Goal: Task Accomplishment & Management: Use online tool/utility

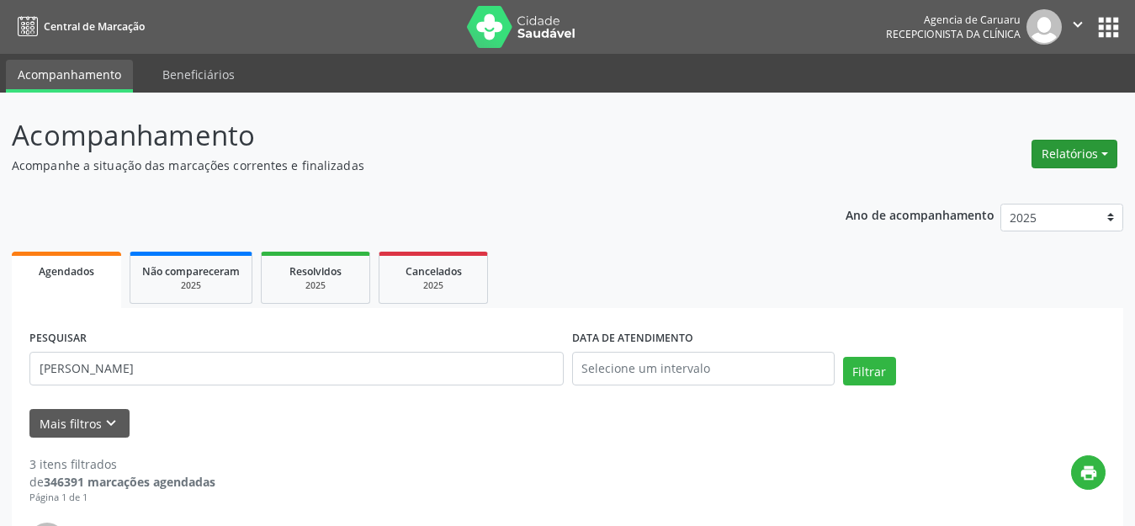
click at [1072, 161] on button "Relatórios" at bounding box center [1075, 154] width 86 height 29
click at [1027, 187] on link "Agendamentos" at bounding box center [1027, 190] width 181 height 24
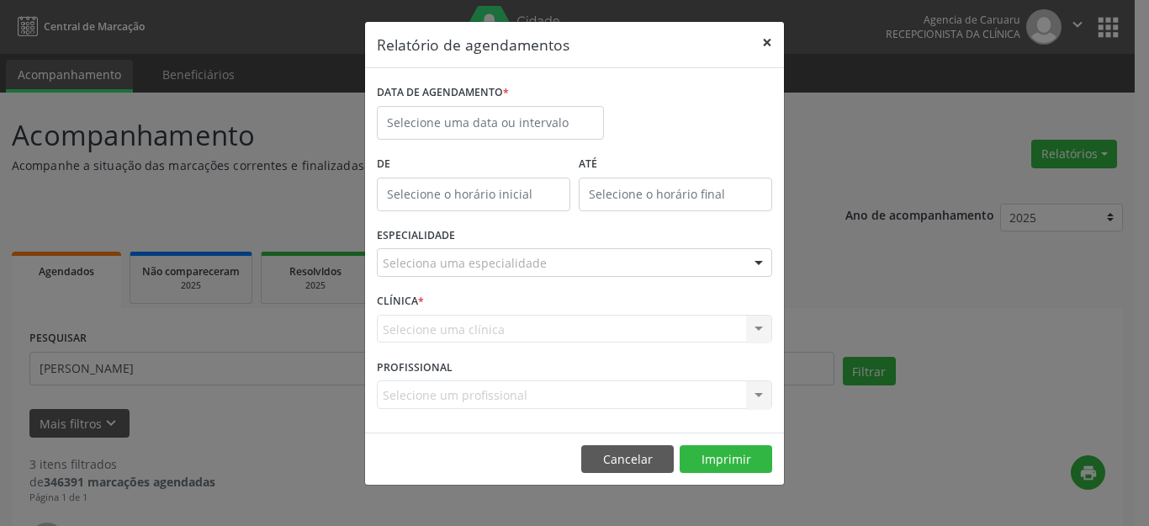
click at [766, 40] on button "×" at bounding box center [767, 42] width 34 height 41
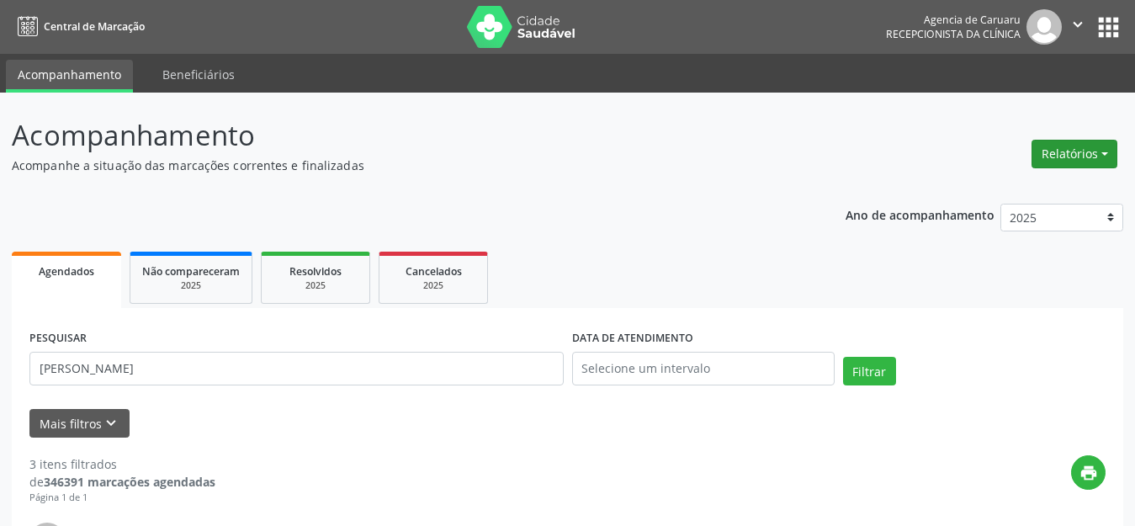
click at [1070, 149] on button "Relatórios" at bounding box center [1075, 154] width 86 height 29
click at [1019, 189] on link "Agendamentos" at bounding box center [1027, 190] width 181 height 24
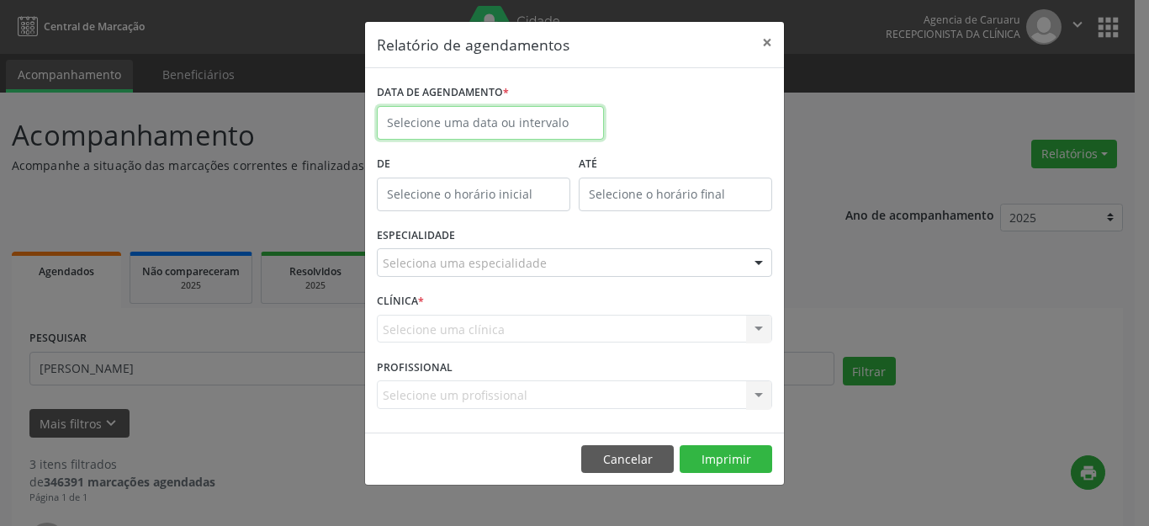
click at [470, 122] on input "text" at bounding box center [490, 123] width 227 height 34
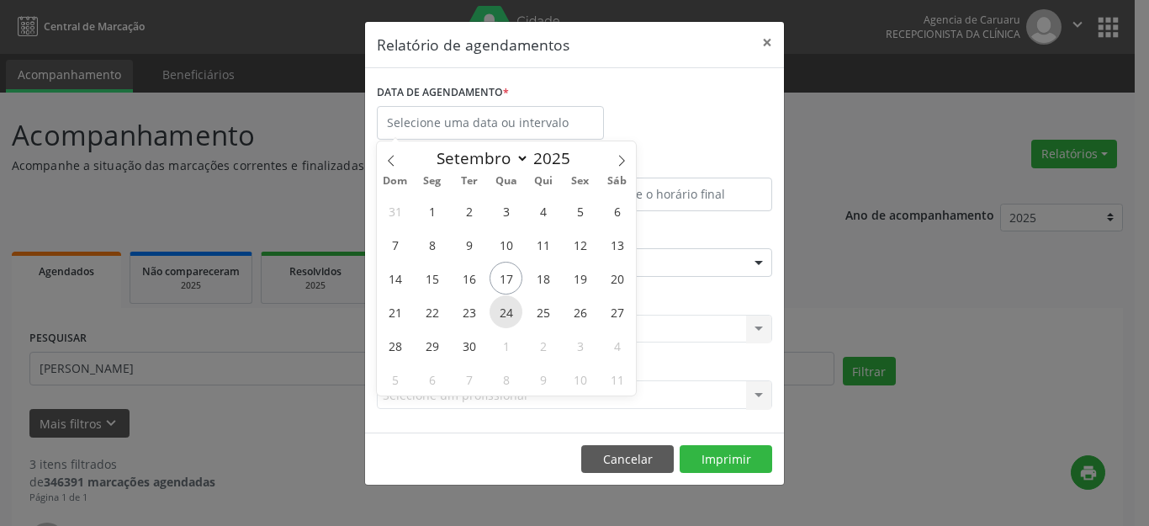
click at [503, 313] on span "24" at bounding box center [506, 311] width 33 height 33
type input "[DATE]"
click at [503, 313] on span "24" at bounding box center [506, 311] width 33 height 33
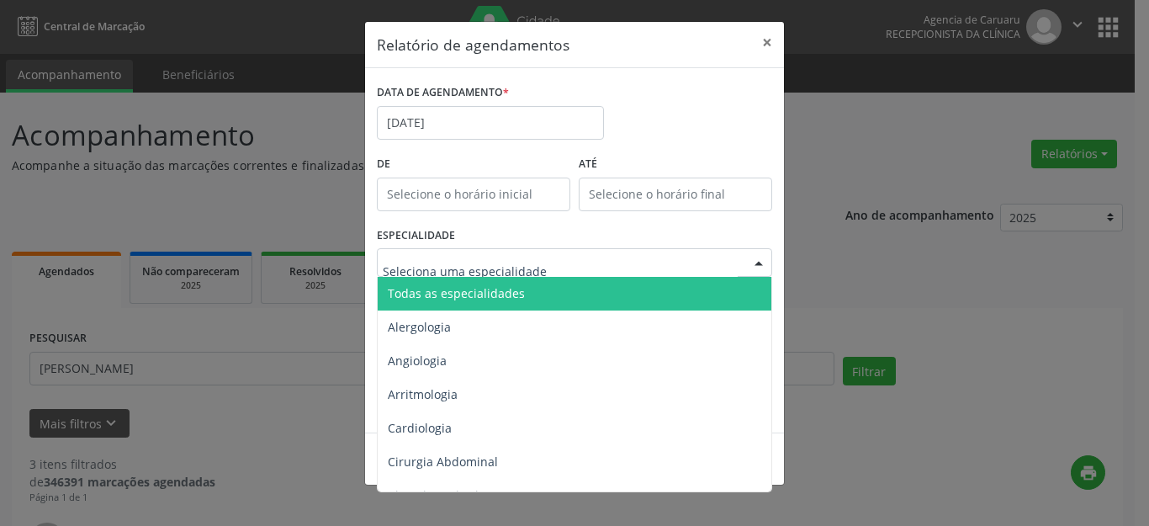
click at [507, 286] on span "Todas as especialidades" at bounding box center [456, 293] width 137 height 16
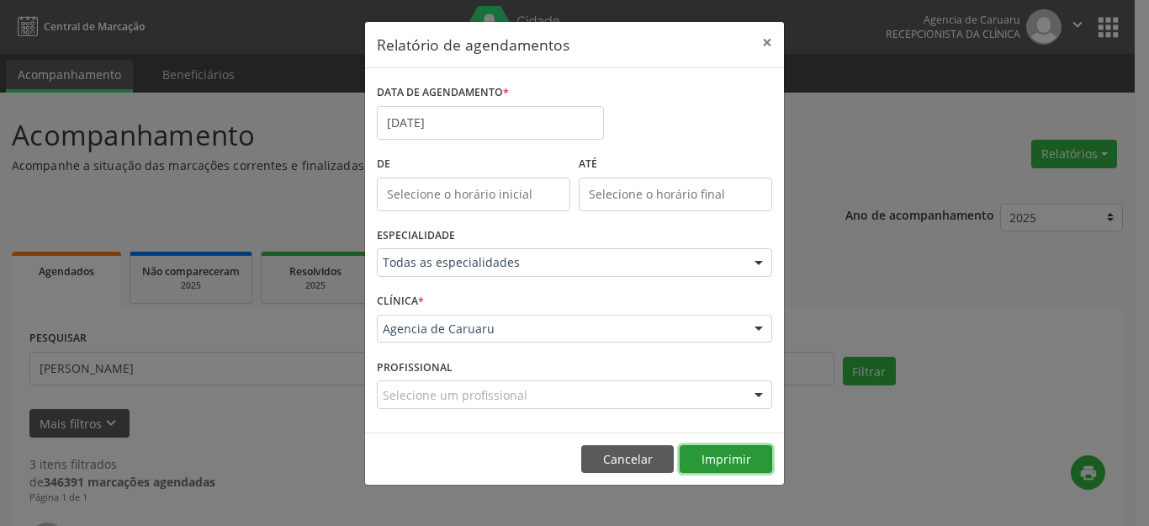
click at [725, 463] on button "Imprimir" at bounding box center [726, 459] width 93 height 29
click at [766, 39] on button "×" at bounding box center [767, 42] width 34 height 41
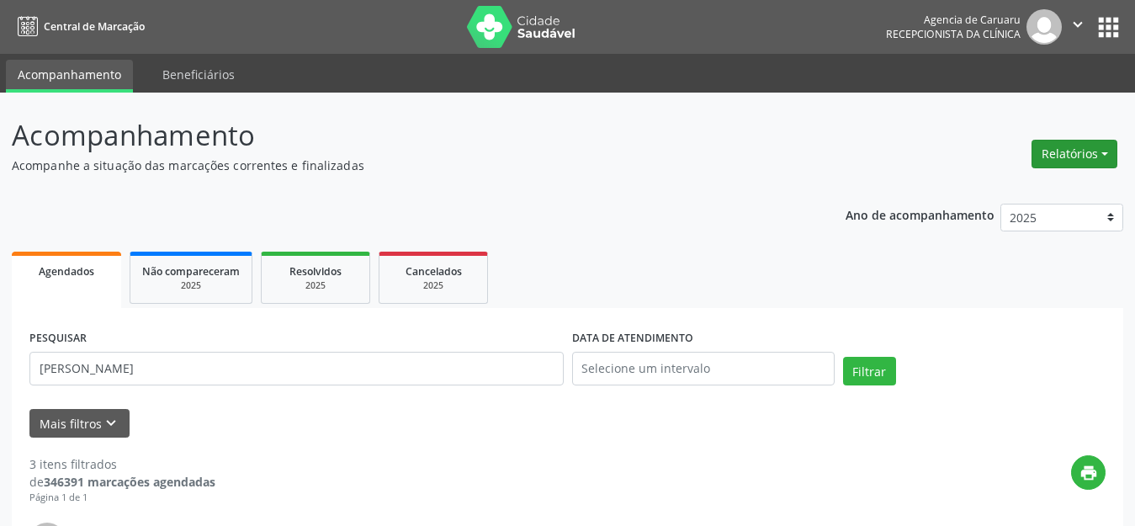
click at [1058, 150] on button "Relatórios" at bounding box center [1075, 154] width 86 height 29
click at [981, 195] on link "Agendamentos" at bounding box center [1027, 190] width 181 height 24
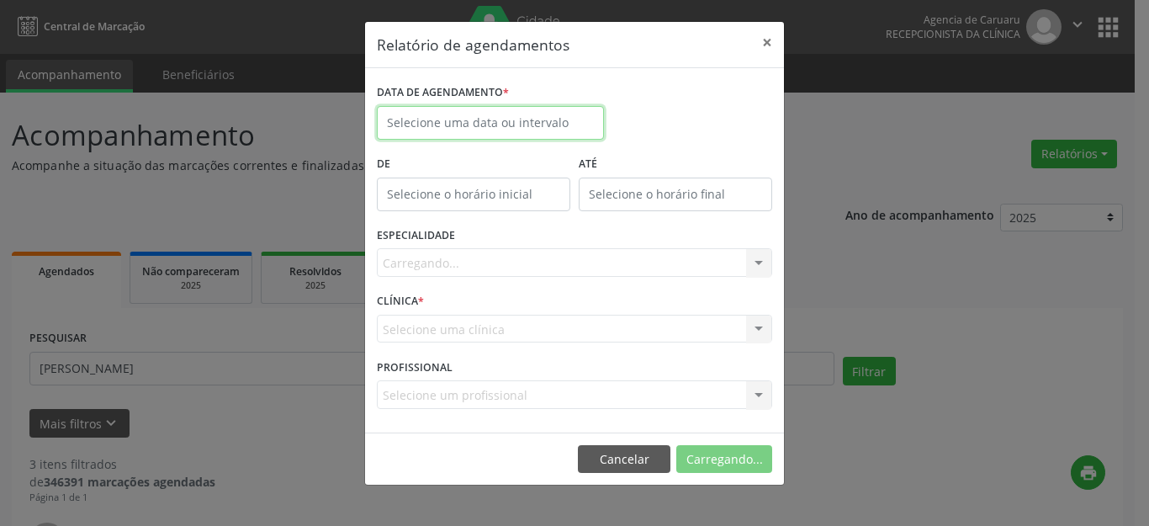
click at [477, 121] on input "text" at bounding box center [490, 123] width 227 height 34
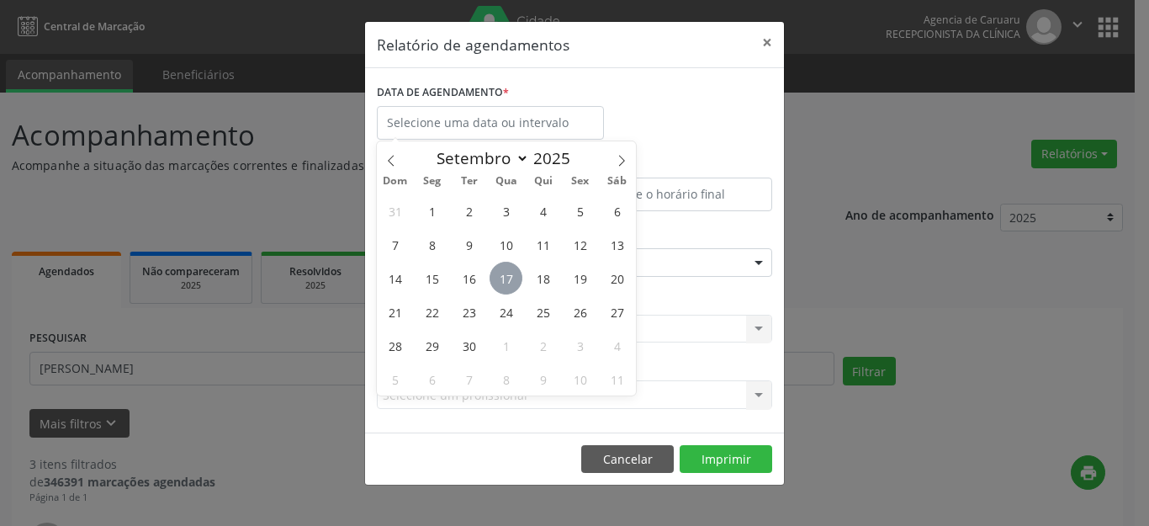
click at [507, 280] on span "17" at bounding box center [506, 278] width 33 height 33
type input "[DATE]"
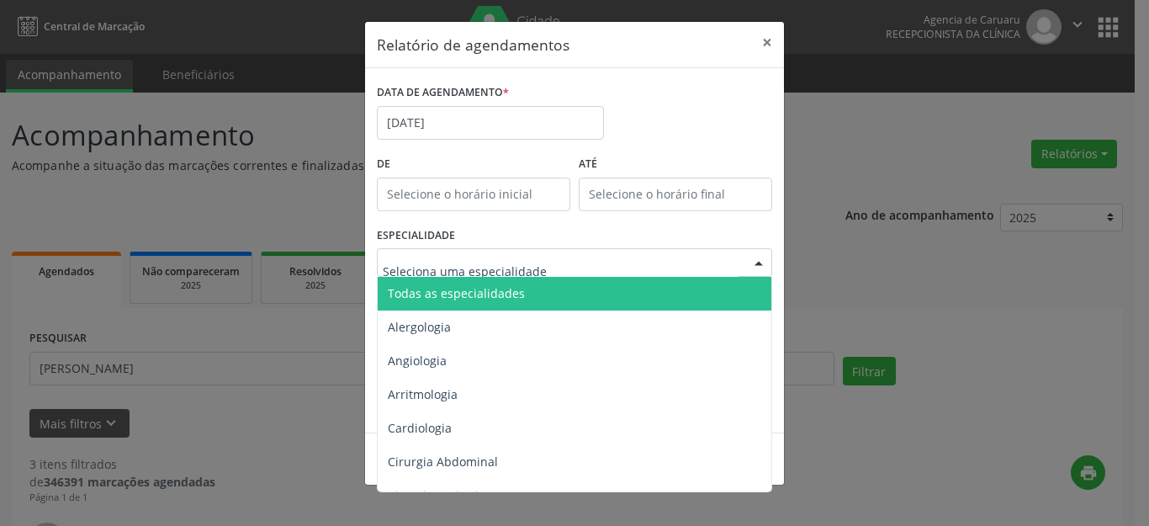
click at [470, 284] on span "Todas as especialidades" at bounding box center [576, 294] width 396 height 34
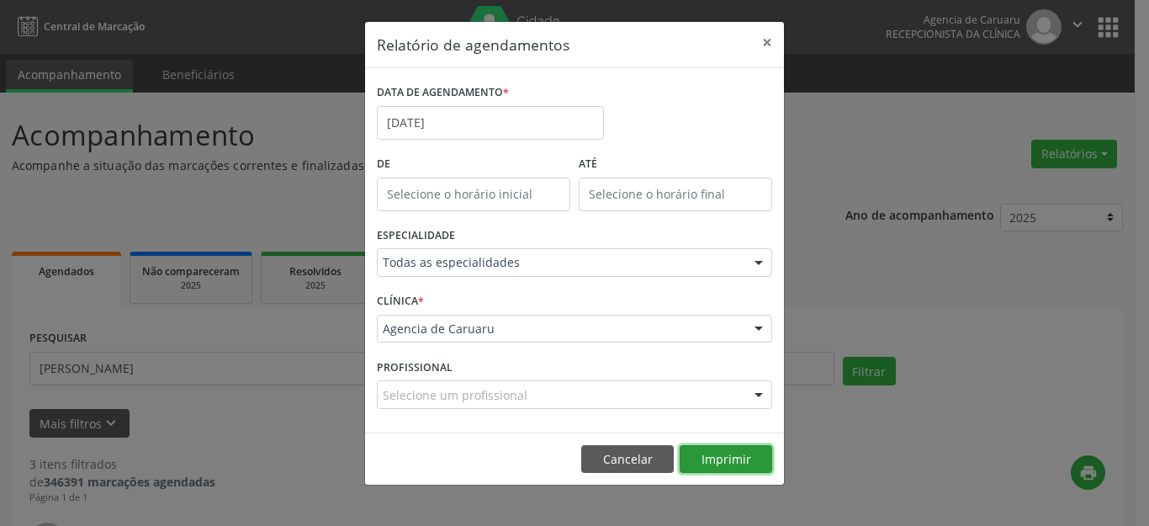
click at [737, 459] on button "Imprimir" at bounding box center [726, 459] width 93 height 29
click at [771, 43] on button "×" at bounding box center [767, 42] width 34 height 41
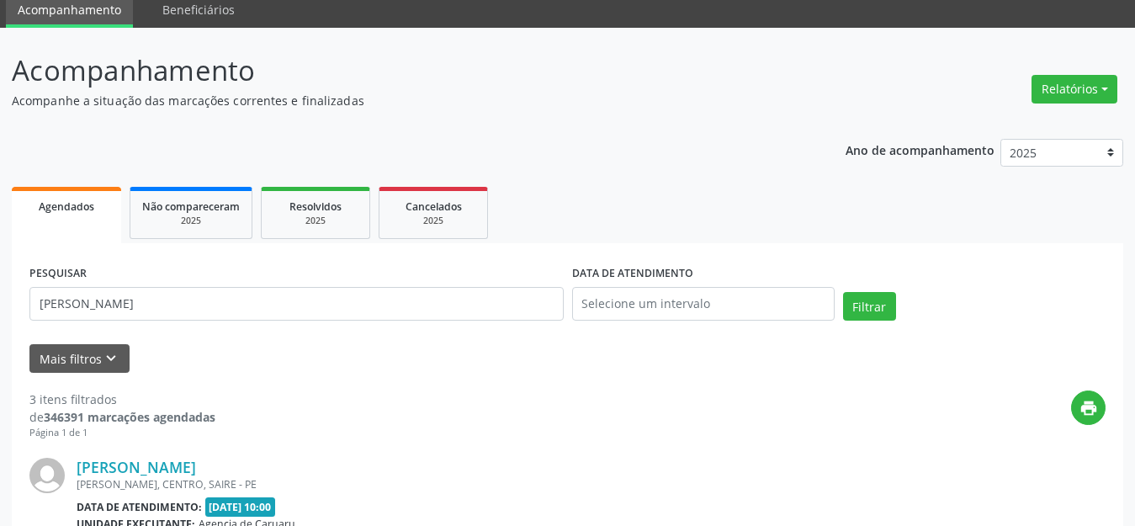
scroll to position [252, 0]
